Goal: Navigation & Orientation: Find specific page/section

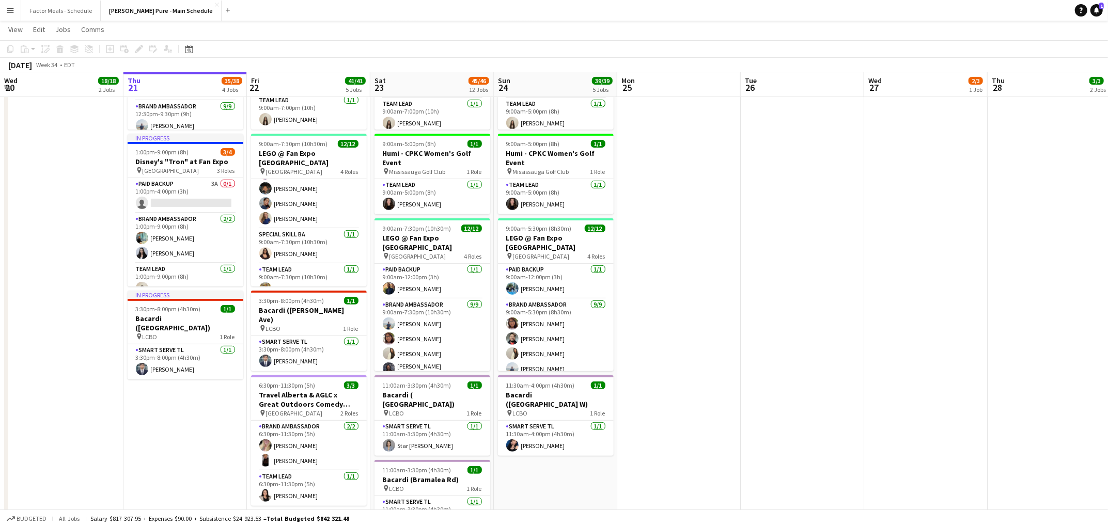
scroll to position [145, 0]
click at [187, 420] on app-date-cell "In progress 12:00pm-9:00pm (9h) 19/21 Disney Fan Expo pin MTCC 5 Roles Paid Bac…" at bounding box center [184, 446] width 123 height 1261
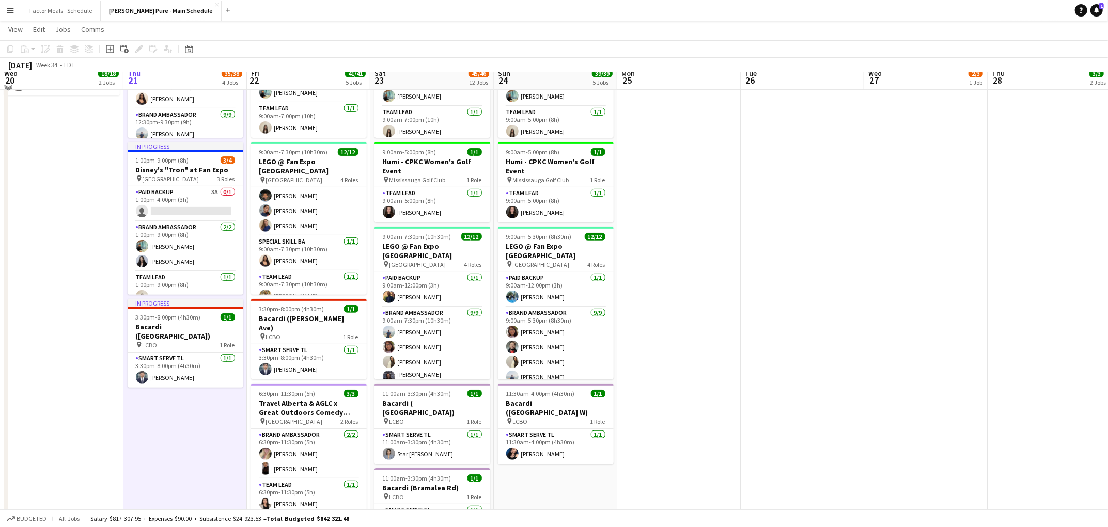
scroll to position [284, 0]
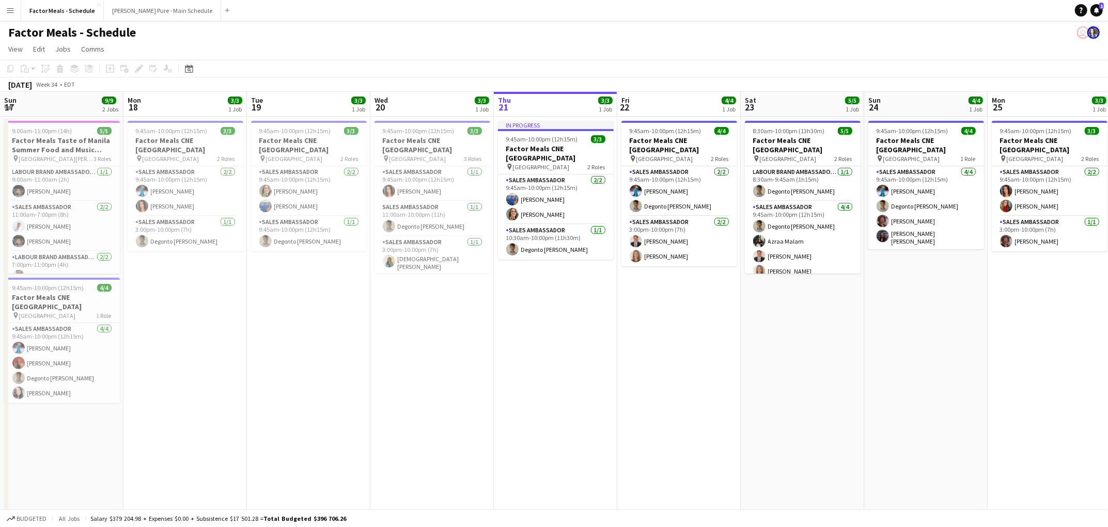
scroll to position [0, 264]
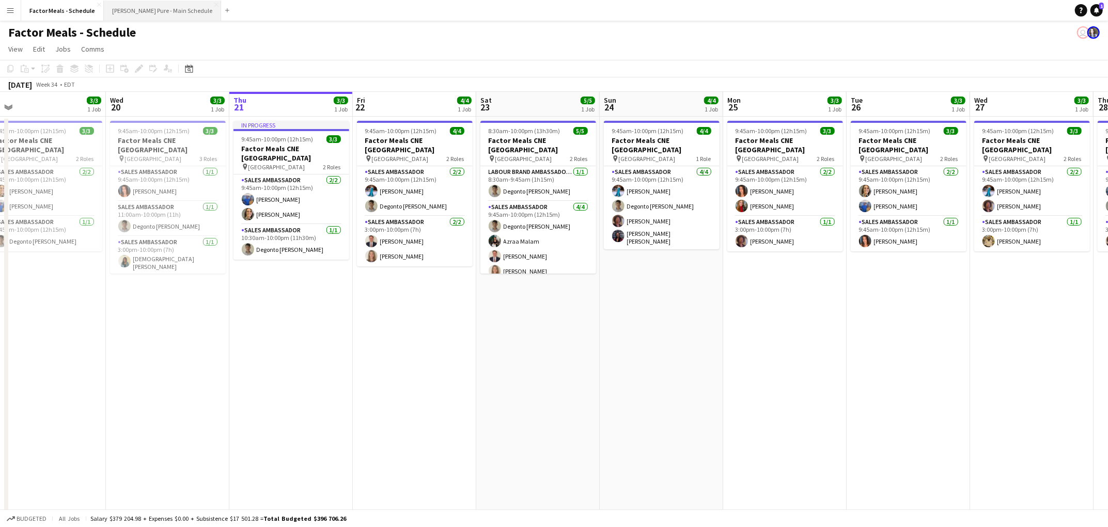
click at [156, 6] on button "[PERSON_NAME] Pure - Main Schedule Close" at bounding box center [162, 11] width 117 height 20
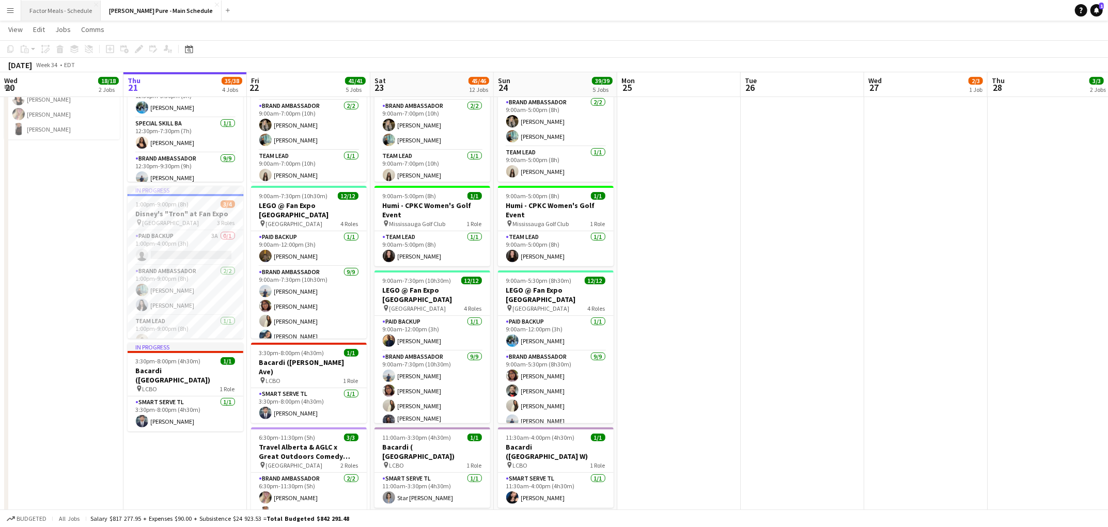
click at [53, 6] on button "Factor Meals - Schedule Close" at bounding box center [61, 11] width 80 height 20
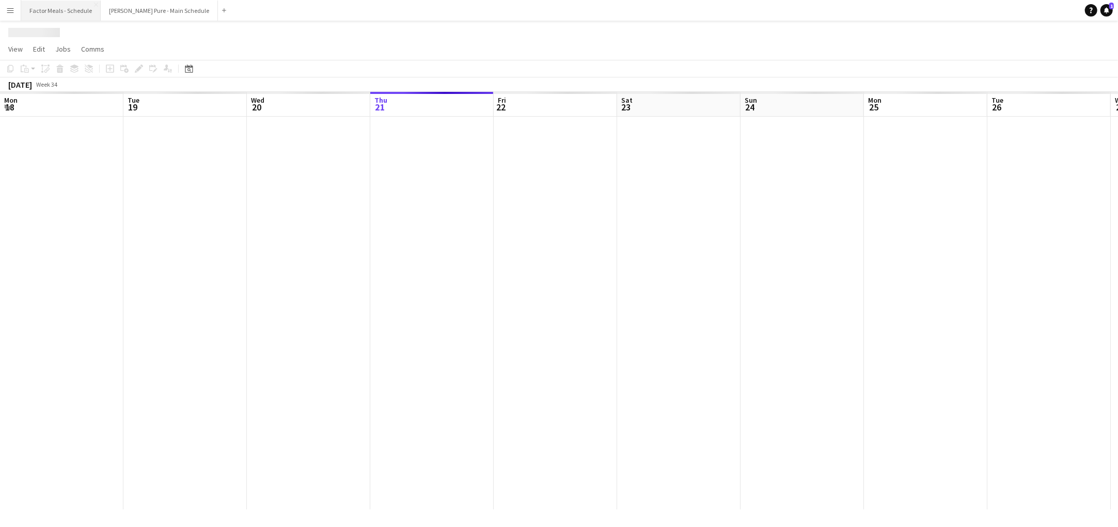
scroll to position [0, 247]
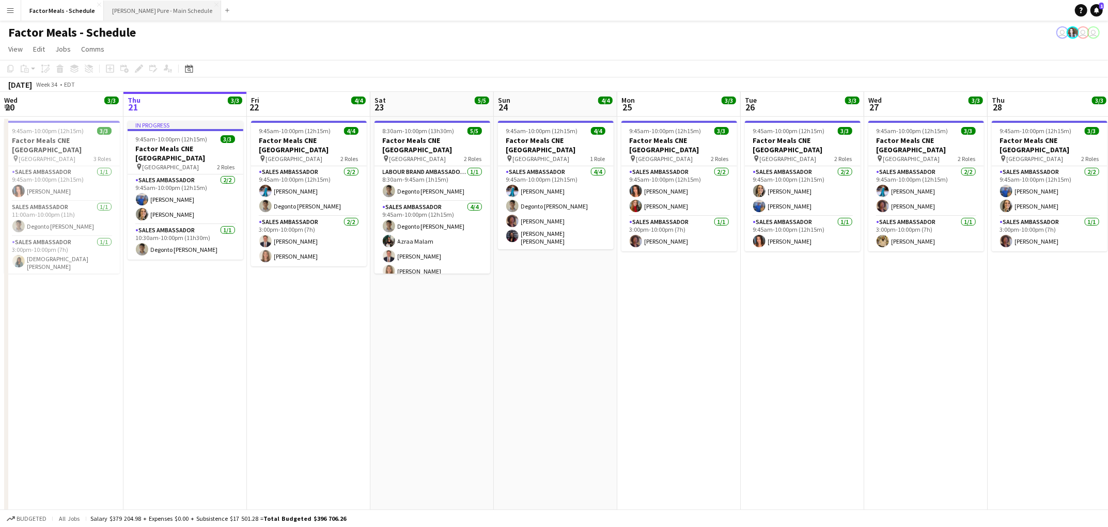
click at [135, 11] on button "Simon Pure - Main Schedule Close" at bounding box center [162, 11] width 117 height 20
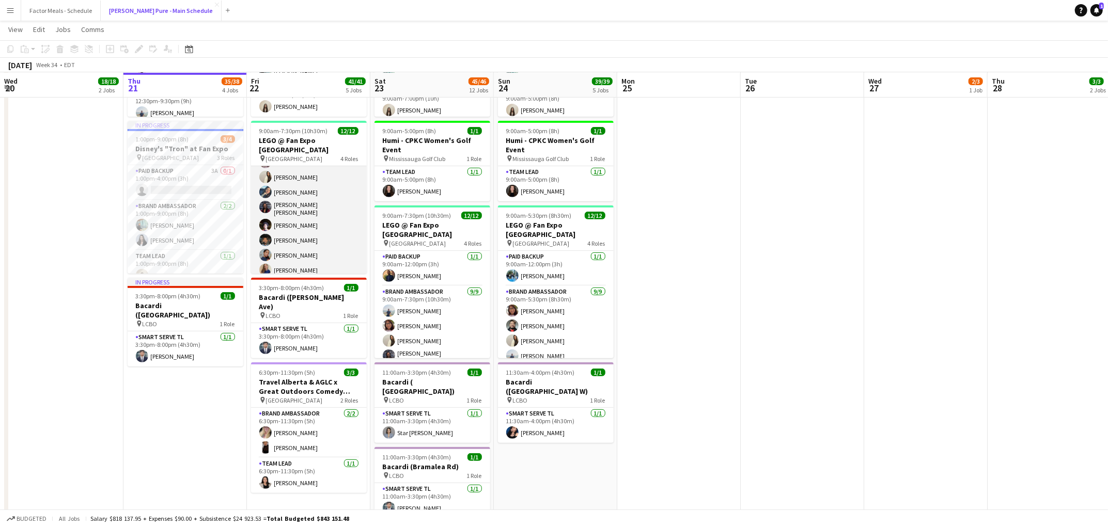
scroll to position [145, 0]
